Goal: Information Seeking & Learning: Understand process/instructions

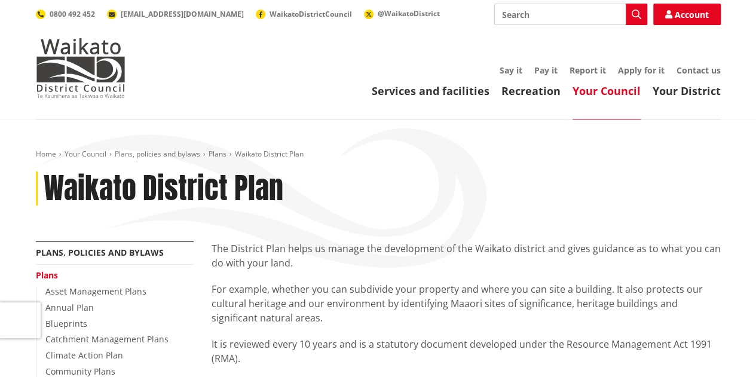
click at [517, 22] on input "Search" at bounding box center [570, 15] width 153 height 22
type input "duty planner"
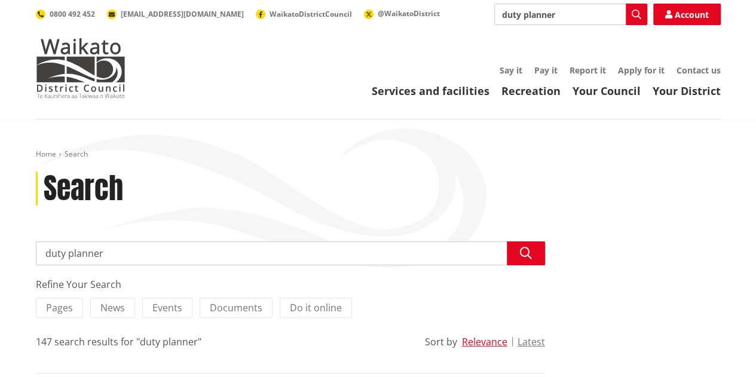
scroll to position [239, 0]
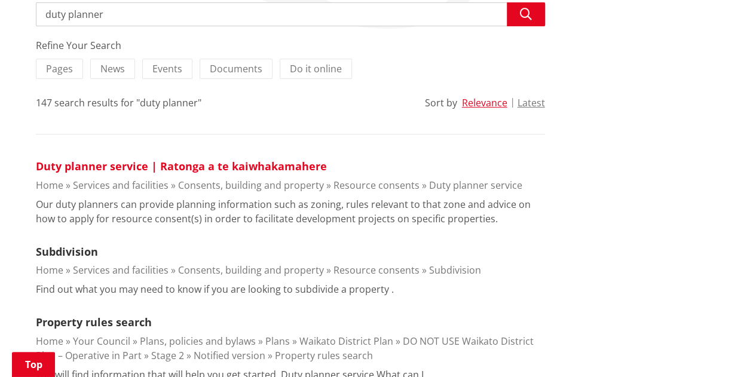
click at [274, 170] on link "Duty planner service | Ratonga a te kaiwhakamahere" at bounding box center [181, 166] width 291 height 14
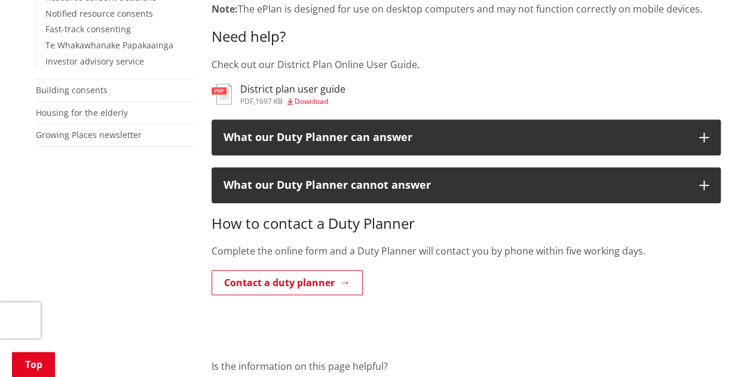
scroll to position [478, 0]
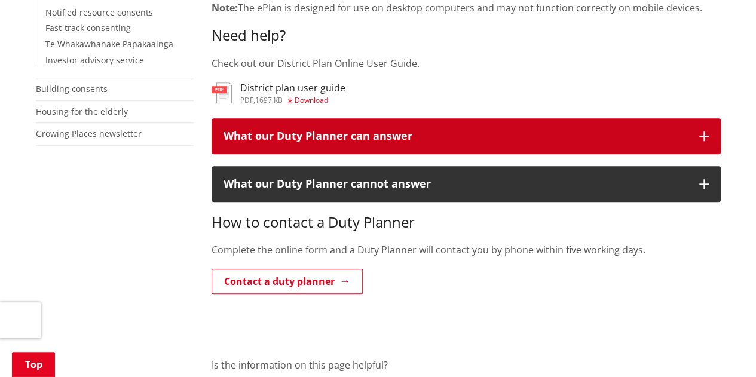
click at [448, 130] on div "What our Duty Planner can answer" at bounding box center [456, 136] width 464 height 12
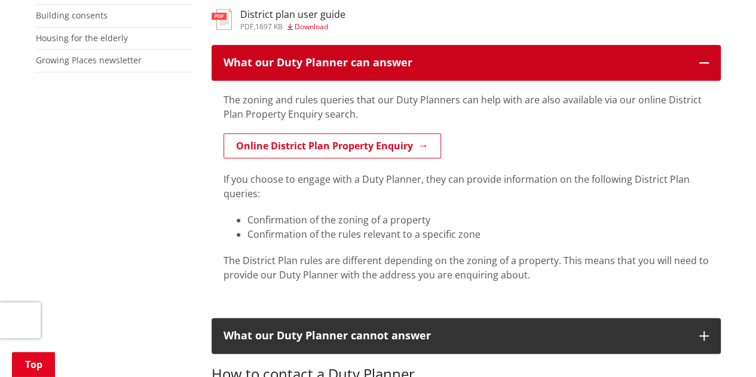
scroll to position [658, 0]
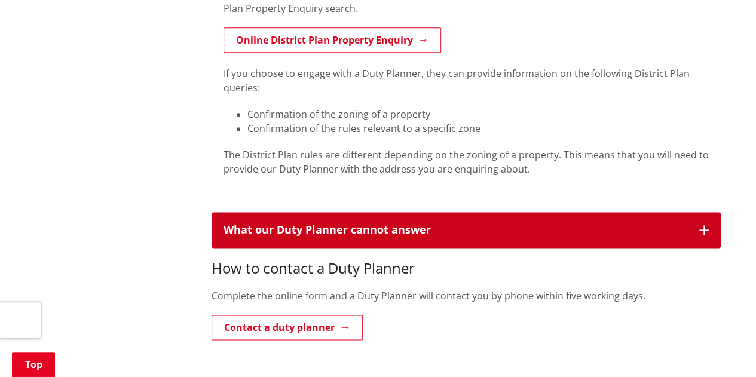
click at [466, 224] on div "What our Duty Planner cannot answer" at bounding box center [456, 230] width 464 height 12
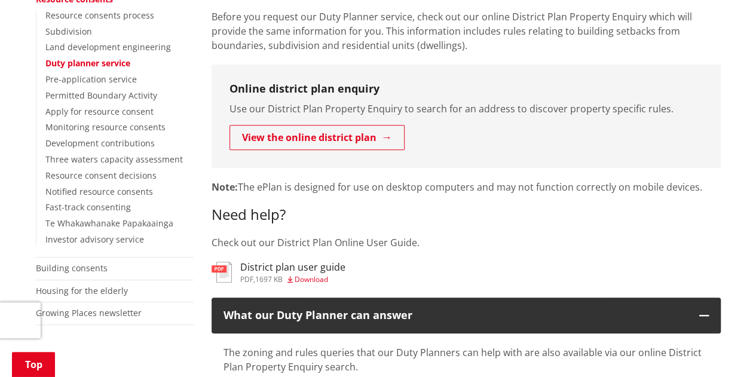
scroll to position [179, 0]
